Goal: Information Seeking & Learning: Learn about a topic

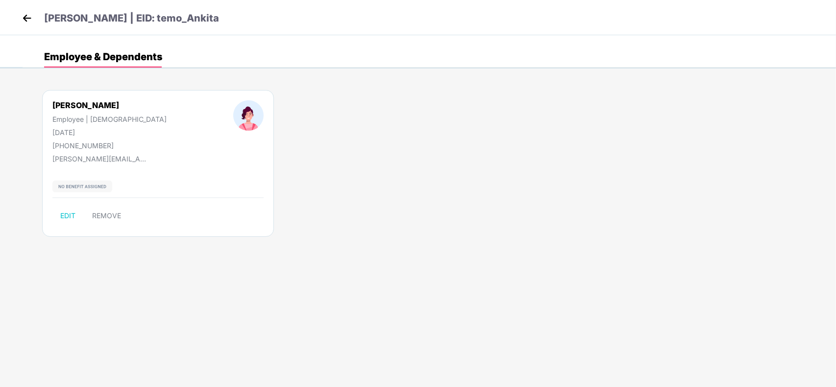
click at [30, 21] on img at bounding box center [27, 18] width 15 height 15
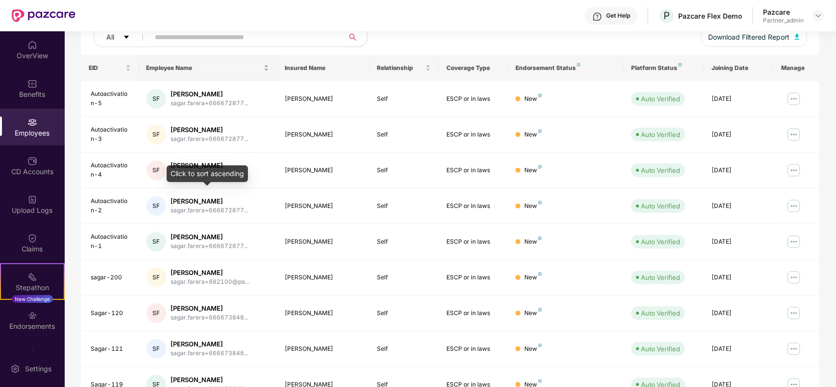
scroll to position [216, 0]
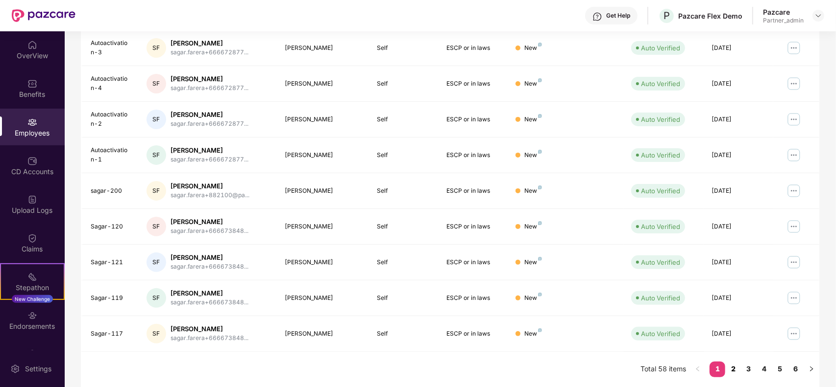
click at [736, 368] on link "2" at bounding box center [733, 369] width 16 height 15
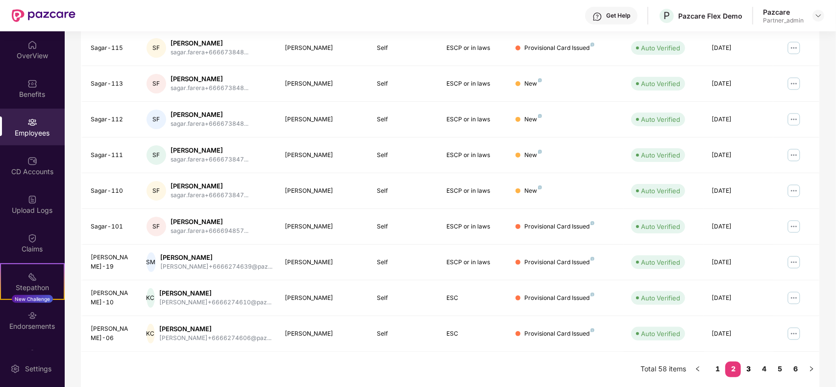
click at [748, 367] on link "3" at bounding box center [749, 369] width 16 height 15
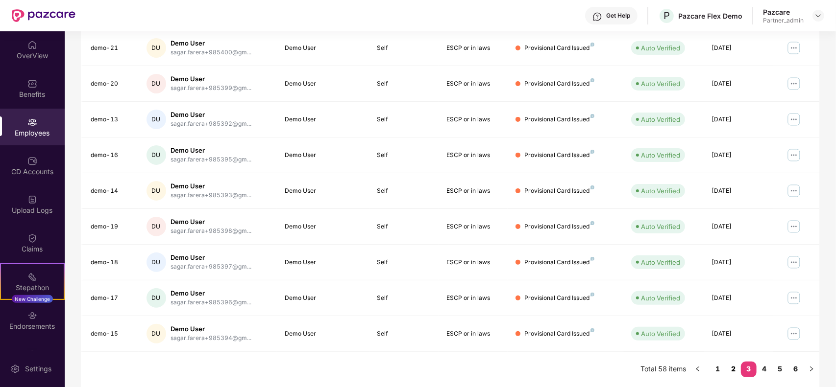
click at [732, 367] on link "2" at bounding box center [733, 369] width 16 height 15
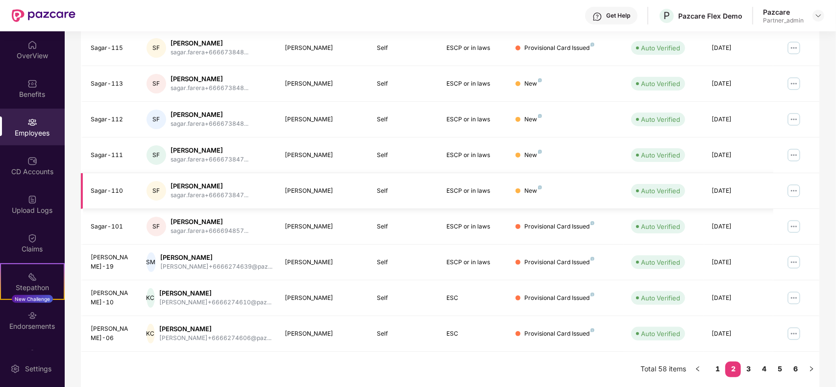
scroll to position [0, 0]
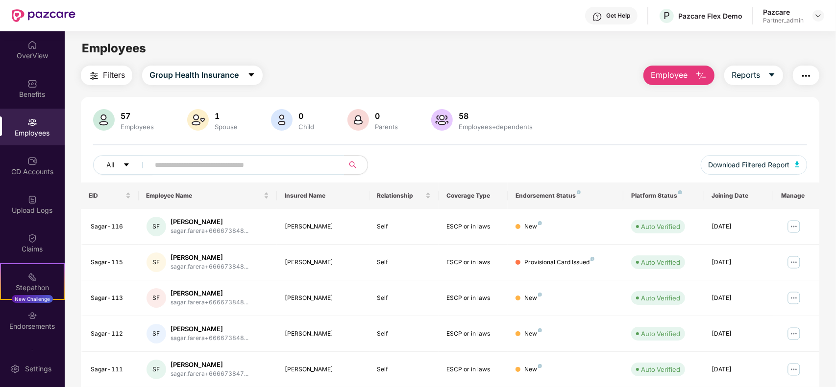
click at [278, 160] on input "text" at bounding box center [243, 165] width 176 height 15
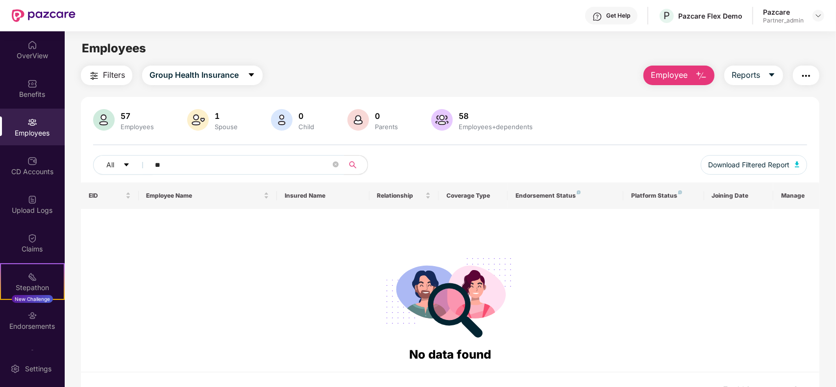
type input "*"
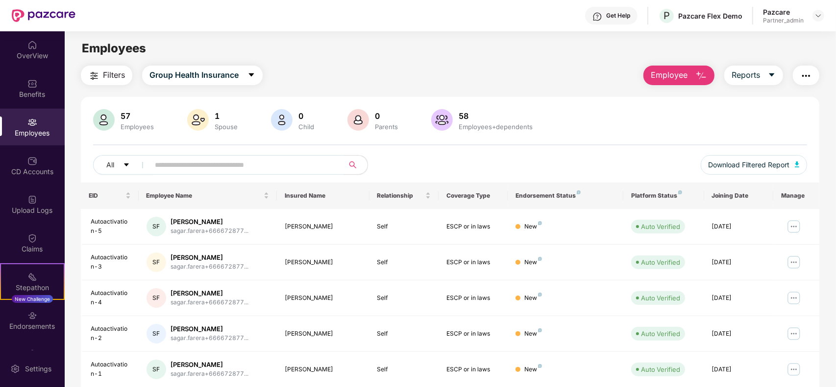
click at [256, 166] on input "text" at bounding box center [243, 165] width 176 height 15
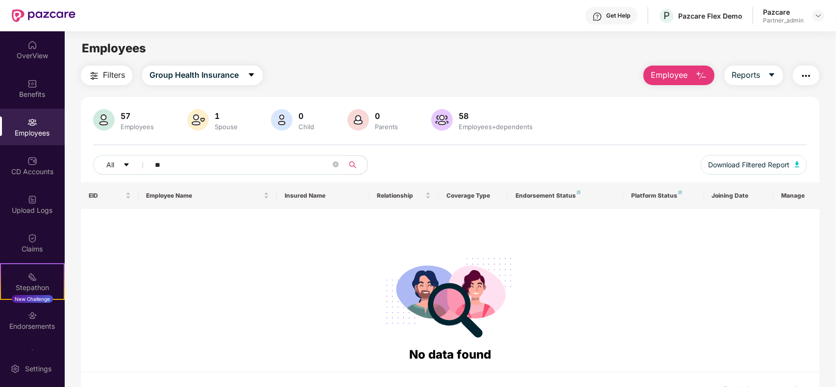
type input "*"
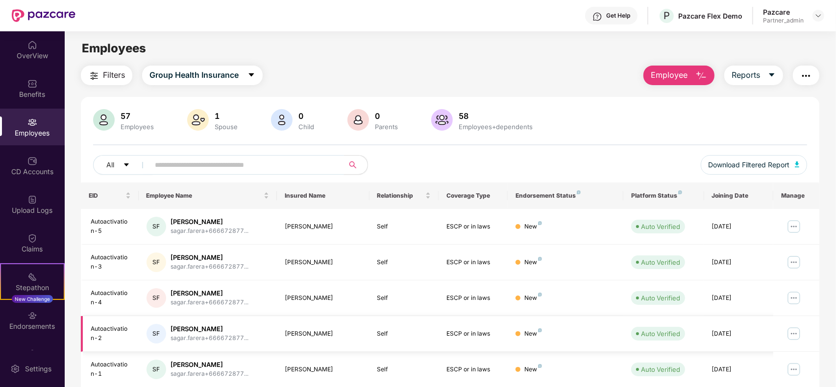
scroll to position [216, 0]
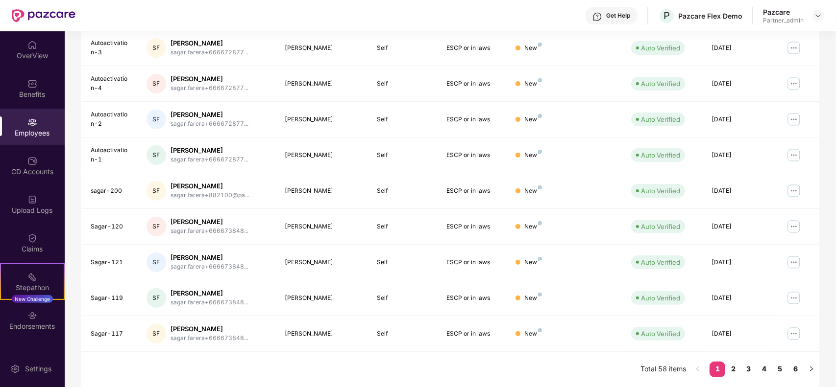
click at [30, 135] on div "Employees" at bounding box center [32, 133] width 65 height 10
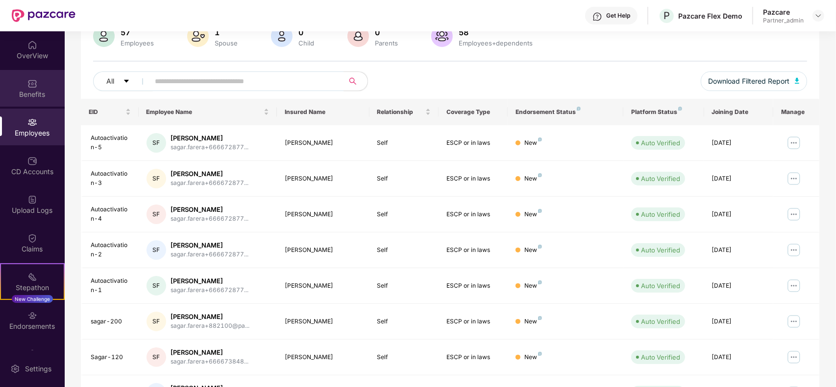
click at [37, 90] on div "Benefits" at bounding box center [32, 95] width 65 height 10
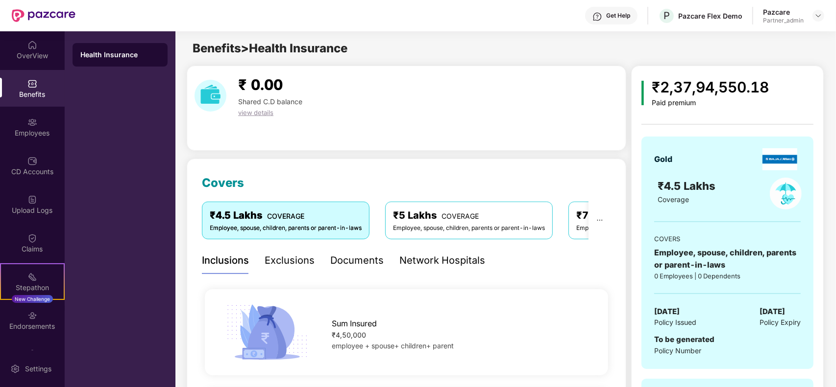
click at [447, 237] on div "₹5 Lakhs COVERAGE Employee, spouse, children, parents or parent-in-laws" at bounding box center [469, 220] width 168 height 37
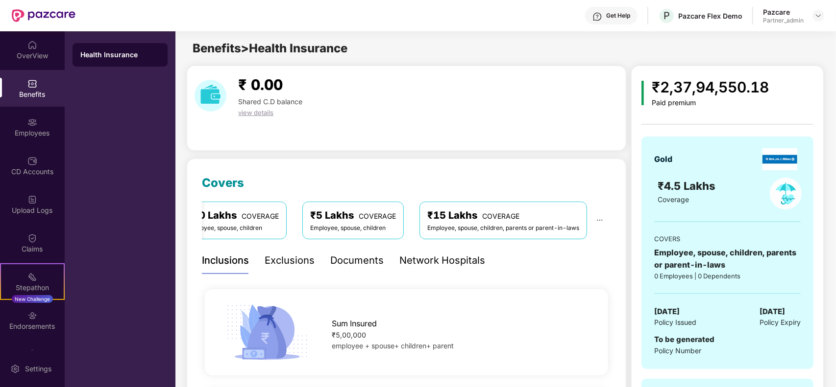
click at [458, 223] on div "₹15 Lakhs COVERAGE" at bounding box center [503, 215] width 152 height 15
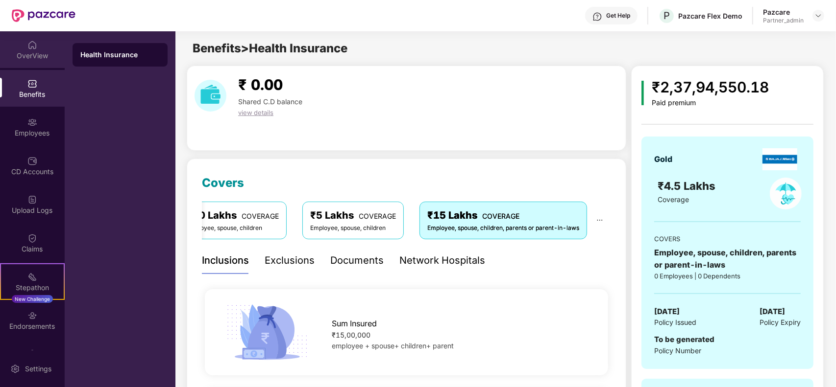
click at [21, 47] on div "OverView" at bounding box center [32, 49] width 65 height 37
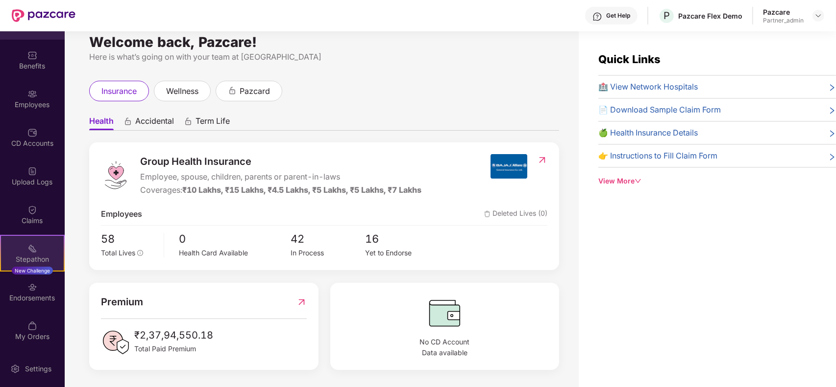
scroll to position [31, 0]
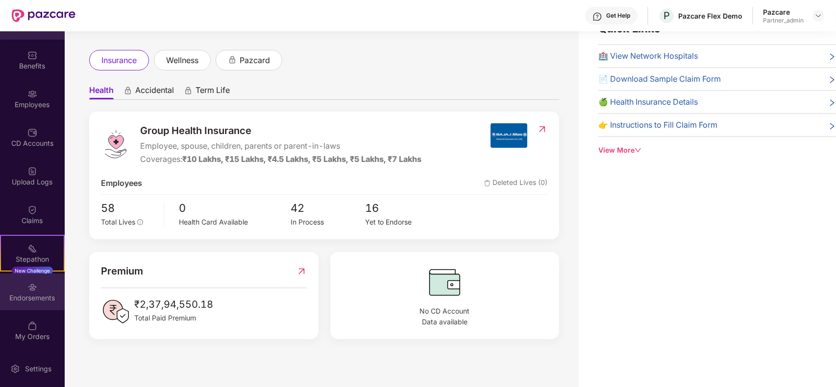
click at [31, 287] on img at bounding box center [32, 288] width 10 height 10
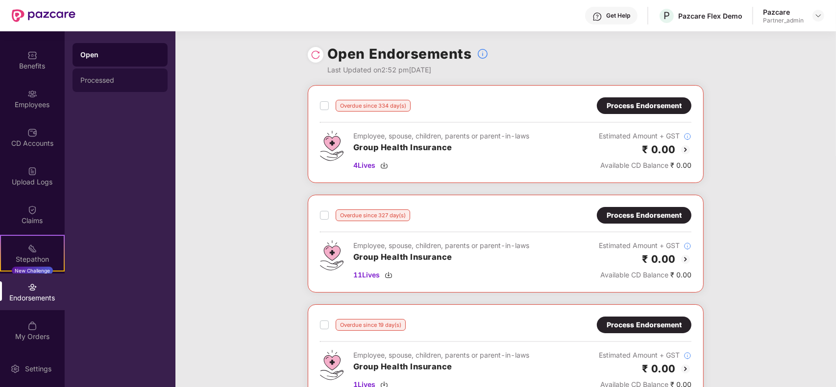
click at [98, 77] on div "Processed" at bounding box center [119, 80] width 79 height 8
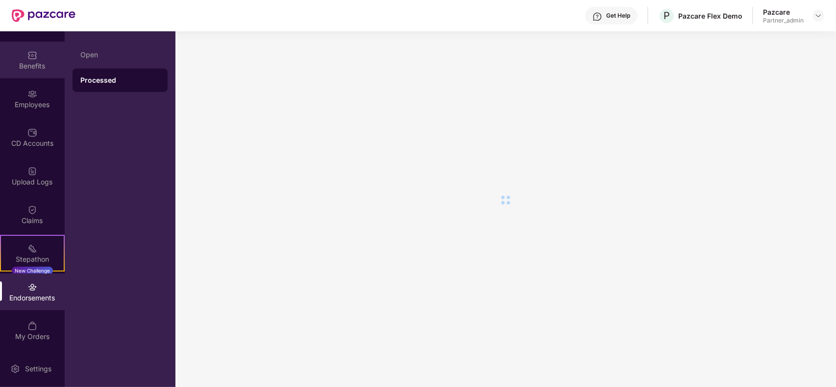
click at [43, 55] on div "Benefits" at bounding box center [32, 60] width 65 height 37
